Goal: Task Accomplishment & Management: Manage account settings

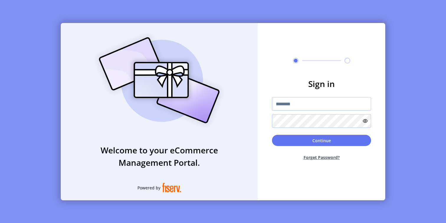
click at [297, 95] on form "Sign in Continue Forget Password?" at bounding box center [321, 122] width 127 height 88
click at [288, 107] on input "text" at bounding box center [321, 104] width 99 height 14
type input "**********"
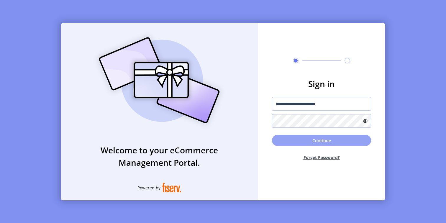
click at [295, 143] on button "Continue" at bounding box center [321, 140] width 99 height 11
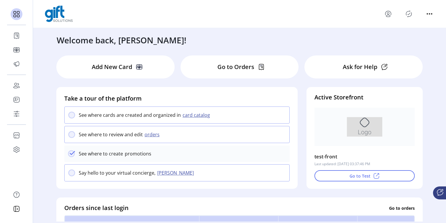
click at [149, 135] on button "orders" at bounding box center [153, 134] width 20 height 7
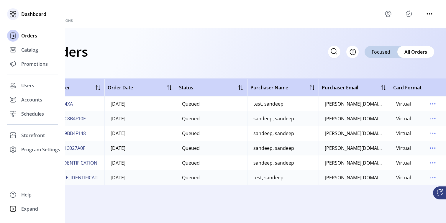
click at [37, 15] on span "Dashboard" at bounding box center [33, 14] width 25 height 7
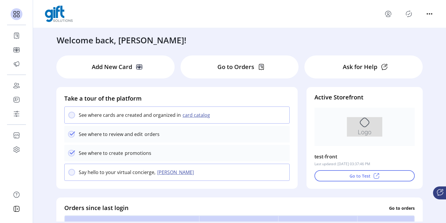
click at [388, 16] on icon "menu" at bounding box center [387, 13] width 9 height 9
click at [328, 43] on div "Welcome back, [PERSON_NAME]!" at bounding box center [239, 37] width 377 height 18
click at [389, 16] on icon "menu" at bounding box center [388, 16] width 4 height 2
click at [295, 39] on div "Welcome back, [PERSON_NAME]!" at bounding box center [239, 37] width 377 height 18
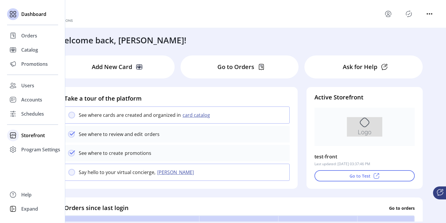
click at [33, 136] on span "Storefront" at bounding box center [33, 135] width 24 height 7
click at [41, 147] on span "Configuration" at bounding box center [36, 147] width 31 height 7
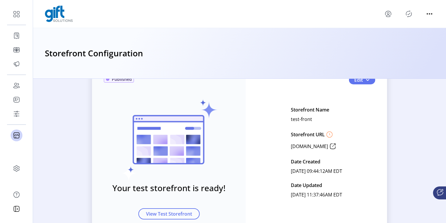
scroll to position [16, 0]
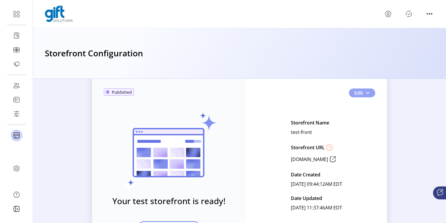
click at [366, 93] on span "button" at bounding box center [367, 93] width 5 height 5
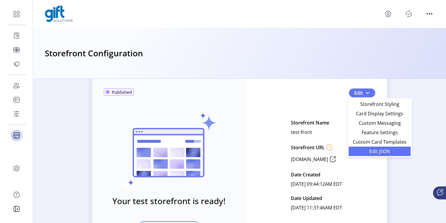
click at [377, 153] on span "Edit JSON" at bounding box center [379, 151] width 55 height 5
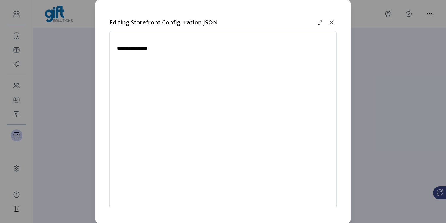
type textarea "**********"
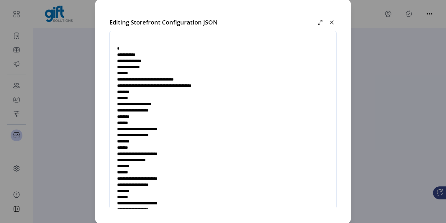
click at [157, 55] on textarea at bounding box center [223, 125] width 226 height 174
drag, startPoint x: 125, startPoint y: 67, endPoint x: 150, endPoint y: 67, distance: 25.4
click at [150, 67] on textarea at bounding box center [223, 125] width 226 height 174
drag, startPoint x: 125, startPoint y: 60, endPoint x: 147, endPoint y: 60, distance: 21.8
click at [147, 60] on textarea at bounding box center [223, 125] width 226 height 174
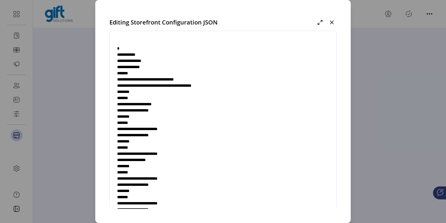
click at [152, 61] on textarea at bounding box center [223, 125] width 226 height 174
click at [131, 62] on textarea at bounding box center [223, 125] width 226 height 174
drag, startPoint x: 134, startPoint y: 79, endPoint x: 243, endPoint y: 83, distance: 108.9
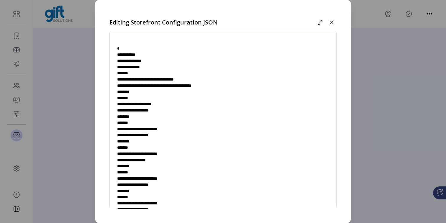
click at [243, 83] on textarea at bounding box center [223, 125] width 226 height 174
drag, startPoint x: 125, startPoint y: 66, endPoint x: 144, endPoint y: 67, distance: 19.5
click at [144, 67] on textarea at bounding box center [223, 125] width 226 height 174
click at [165, 68] on textarea at bounding box center [223, 125] width 226 height 174
drag, startPoint x: 135, startPoint y: 79, endPoint x: 151, endPoint y: 80, distance: 16.5
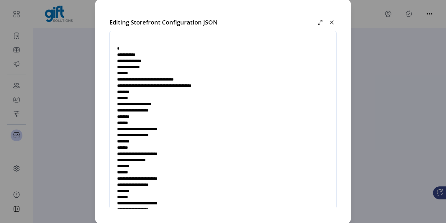
click at [151, 80] on textarea at bounding box center [223, 125] width 226 height 174
drag, startPoint x: 157, startPoint y: 85, endPoint x: 242, endPoint y: 84, distance: 84.3
click at [242, 84] on textarea at bounding box center [223, 125] width 226 height 174
click at [161, 86] on textarea at bounding box center [223, 125] width 226 height 174
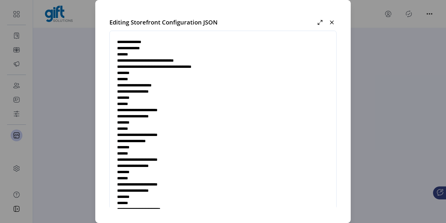
scroll to position [19, 0]
click at [161, 92] on textarea at bounding box center [223, 125] width 226 height 174
drag, startPoint x: 134, startPoint y: 83, endPoint x: 170, endPoint y: 93, distance: 38.2
click at [170, 93] on textarea at bounding box center [223, 125] width 226 height 174
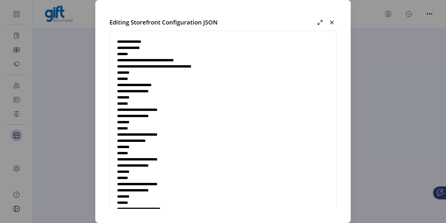
click at [204, 85] on textarea at bounding box center [223, 125] width 226 height 174
drag, startPoint x: 160, startPoint y: 66, endPoint x: 237, endPoint y: 65, distance: 76.7
click at [237, 65] on textarea at bounding box center [223, 125] width 226 height 174
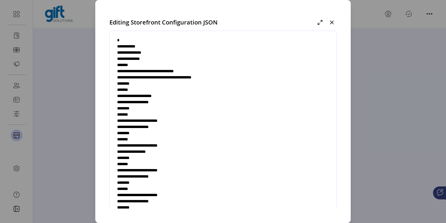
scroll to position [1, 0]
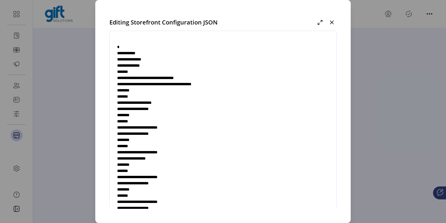
click at [159, 65] on textarea at bounding box center [223, 125] width 226 height 174
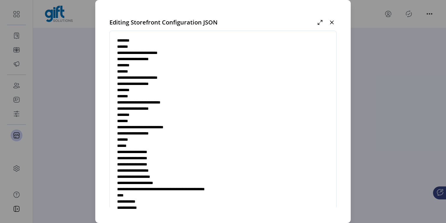
scroll to position [128, 0]
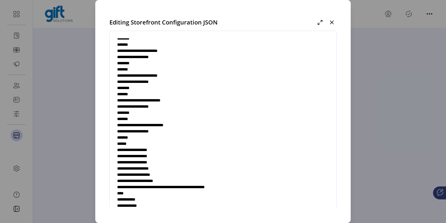
drag, startPoint x: 124, startPoint y: 150, endPoint x: 271, endPoint y: 186, distance: 150.9
click at [271, 186] on textarea at bounding box center [223, 125] width 226 height 174
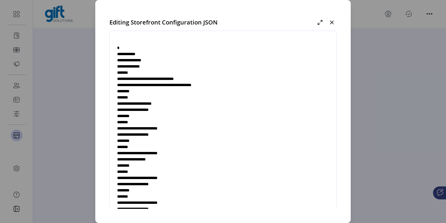
scroll to position [0, 0]
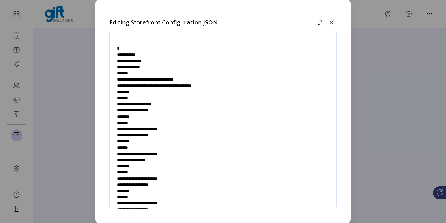
drag, startPoint x: 130, startPoint y: 73, endPoint x: 153, endPoint y: 90, distance: 28.8
click at [153, 90] on textarea at bounding box center [223, 125] width 226 height 174
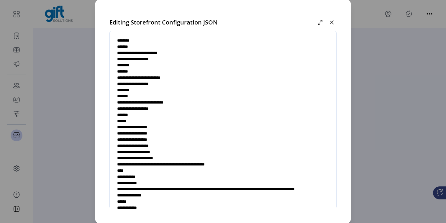
scroll to position [151, 0]
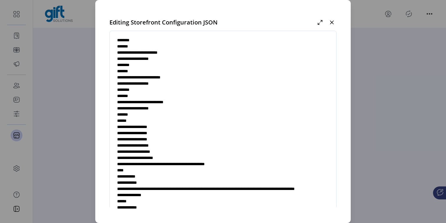
drag, startPoint x: 124, startPoint y: 126, endPoint x: 273, endPoint y: 167, distance: 154.2
click at [273, 167] on textarea at bounding box center [223, 125] width 226 height 174
click at [273, 163] on textarea at bounding box center [223, 125] width 226 height 174
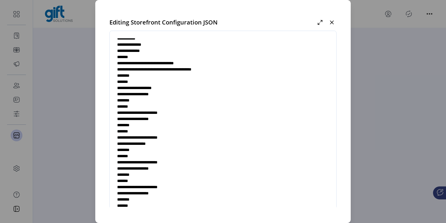
scroll to position [7, 0]
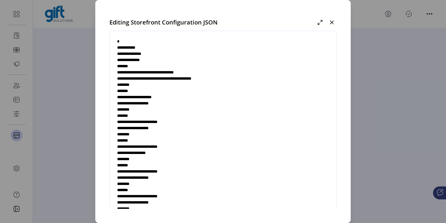
click at [174, 80] on textarea at bounding box center [223, 125] width 226 height 174
click at [160, 78] on textarea at bounding box center [223, 125] width 226 height 174
drag, startPoint x: 160, startPoint y: 79, endPoint x: 239, endPoint y: 81, distance: 78.4
click at [239, 81] on textarea at bounding box center [223, 125] width 226 height 174
click at [253, 77] on textarea at bounding box center [223, 125] width 226 height 174
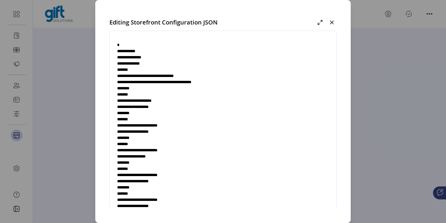
scroll to position [0, 0]
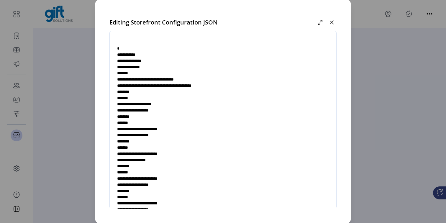
click at [163, 65] on textarea at bounding box center [223, 125] width 226 height 174
click at [129, 73] on textarea at bounding box center [223, 125] width 226 height 174
click at [165, 68] on textarea at bounding box center [223, 125] width 226 height 174
drag, startPoint x: 130, startPoint y: 72, endPoint x: 149, endPoint y: 101, distance: 35.5
click at [149, 101] on textarea at bounding box center [223, 125] width 226 height 174
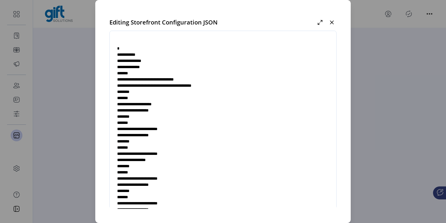
click at [190, 108] on textarea at bounding box center [223, 125] width 226 height 174
drag, startPoint x: 124, startPoint y: 66, endPoint x: 167, endPoint y: 122, distance: 70.8
click at [167, 122] on textarea at bounding box center [223, 125] width 226 height 174
click at [282, 14] on div "Editing Storefront Configuration JSON Cancel Save" at bounding box center [222, 111] width 255 height 223
click at [333, 24] on icon "button" at bounding box center [331, 22] width 5 height 5
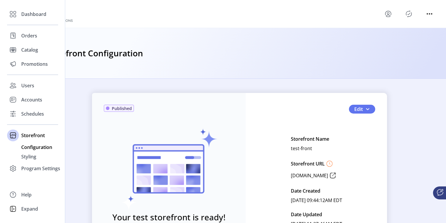
click at [40, 147] on span "Configuration" at bounding box center [36, 147] width 31 height 7
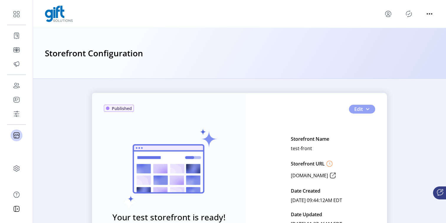
click at [365, 108] on span "button" at bounding box center [367, 109] width 5 height 5
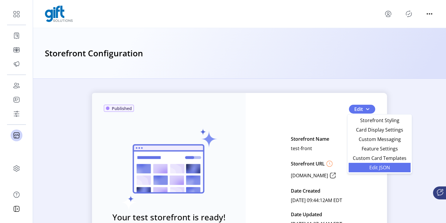
click at [377, 168] on span "Edit JSON" at bounding box center [379, 167] width 55 height 5
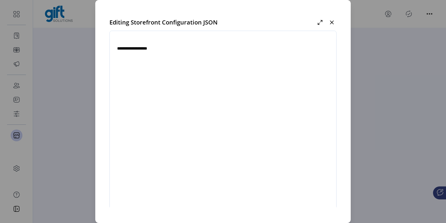
type textarea "**********"
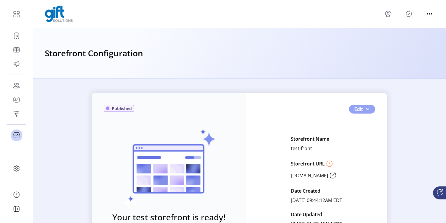
click at [363, 108] on button "Edit" at bounding box center [362, 109] width 26 height 9
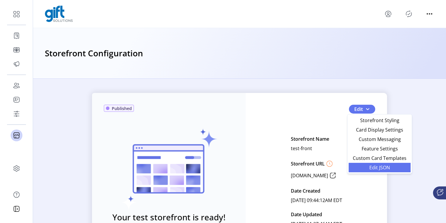
click at [377, 166] on span "Edit JSON" at bounding box center [379, 167] width 55 height 5
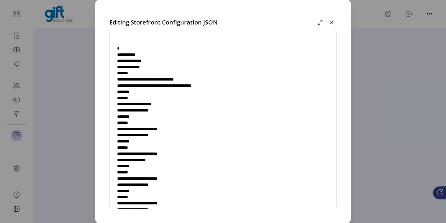
click at [162, 111] on textarea at bounding box center [223, 125] width 226 height 174
drag, startPoint x: 160, startPoint y: 87, endPoint x: 237, endPoint y: 86, distance: 76.4
click at [237, 86] on textarea at bounding box center [223, 125] width 226 height 174
click at [160, 110] on textarea at bounding box center [223, 125] width 226 height 174
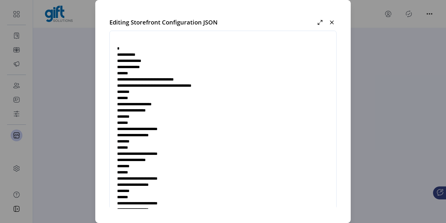
paste textarea "**********"
click at [221, 110] on textarea at bounding box center [223, 125] width 226 height 174
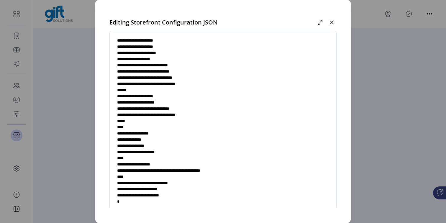
scroll to position [32, 0]
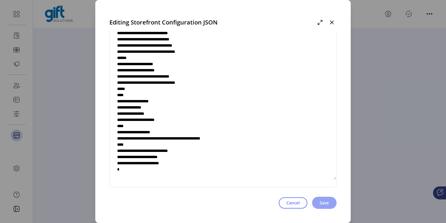
type textarea "**********"
click at [325, 199] on button "Save" at bounding box center [324, 203] width 24 height 12
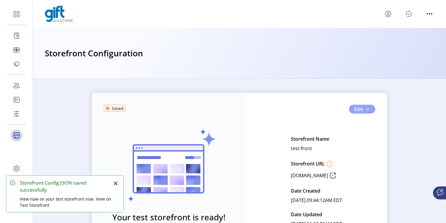
click at [370, 110] on button "Edit" at bounding box center [362, 109] width 26 height 9
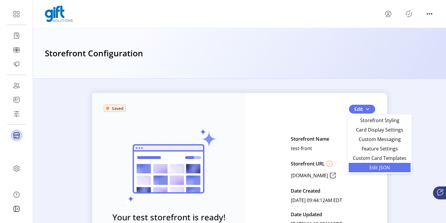
click at [373, 165] on span "Edit JSON" at bounding box center [379, 167] width 55 height 5
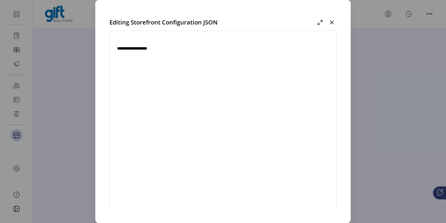
type textarea "**********"
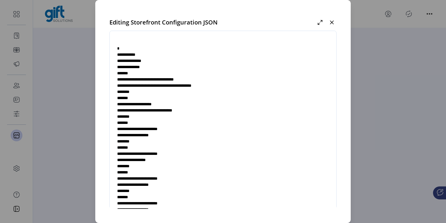
drag, startPoint x: 158, startPoint y: 111, endPoint x: 208, endPoint y: 110, distance: 50.1
click at [208, 110] on textarea at bounding box center [223, 125] width 226 height 174
click at [222, 109] on textarea at bounding box center [223, 125] width 226 height 174
click at [333, 22] on icon "button" at bounding box center [331, 22] width 5 height 5
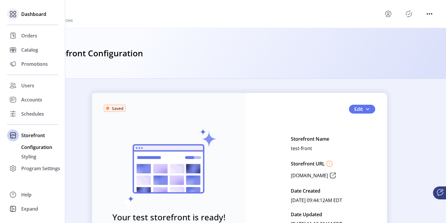
click at [32, 16] on span "Dashboard" at bounding box center [33, 14] width 25 height 7
